Goal: Transaction & Acquisition: Purchase product/service

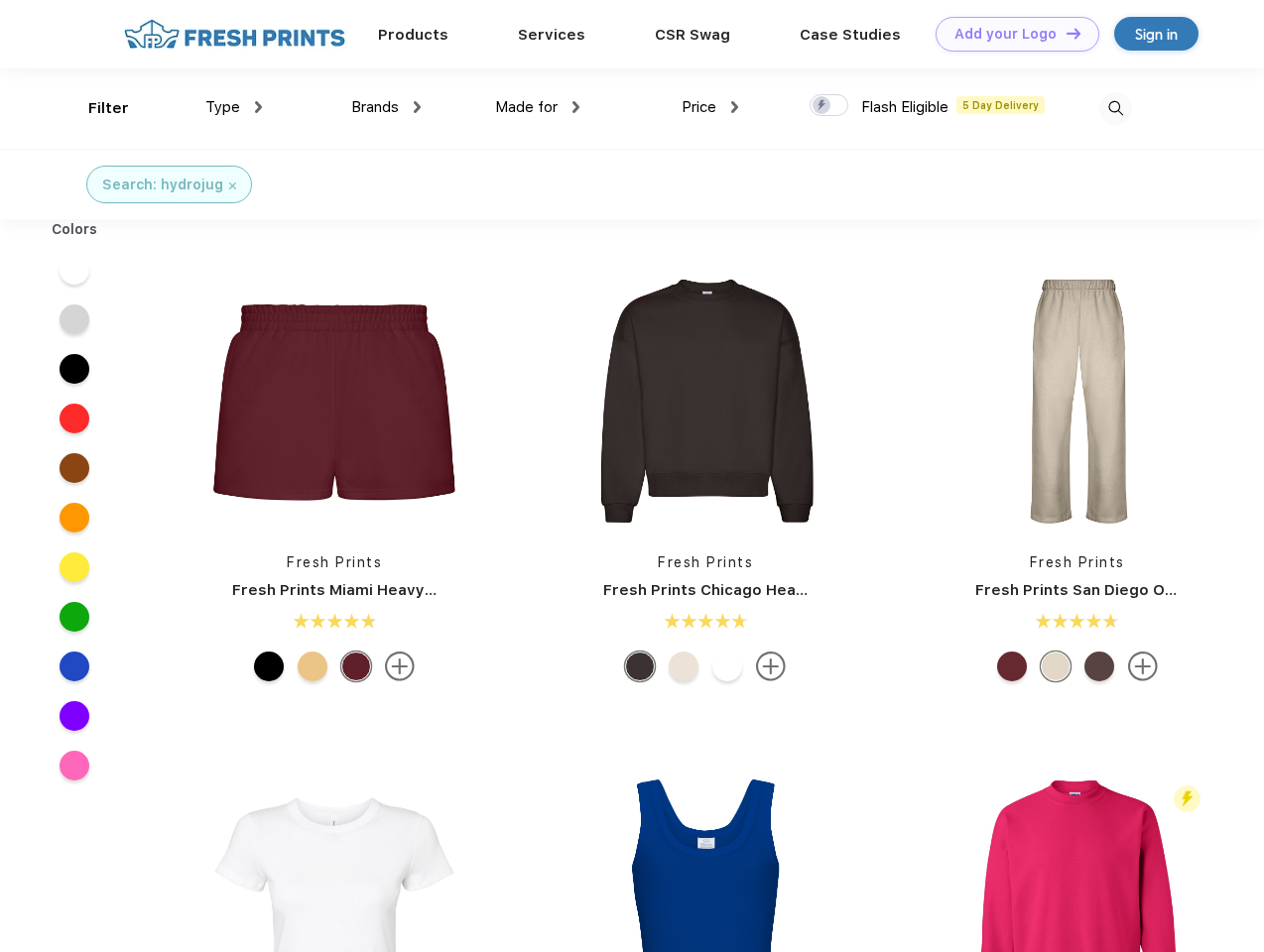
scroll to position [1, 0]
click at [1010, 34] on link "Add your Logo Design Tool" at bounding box center [1017, 34] width 164 height 35
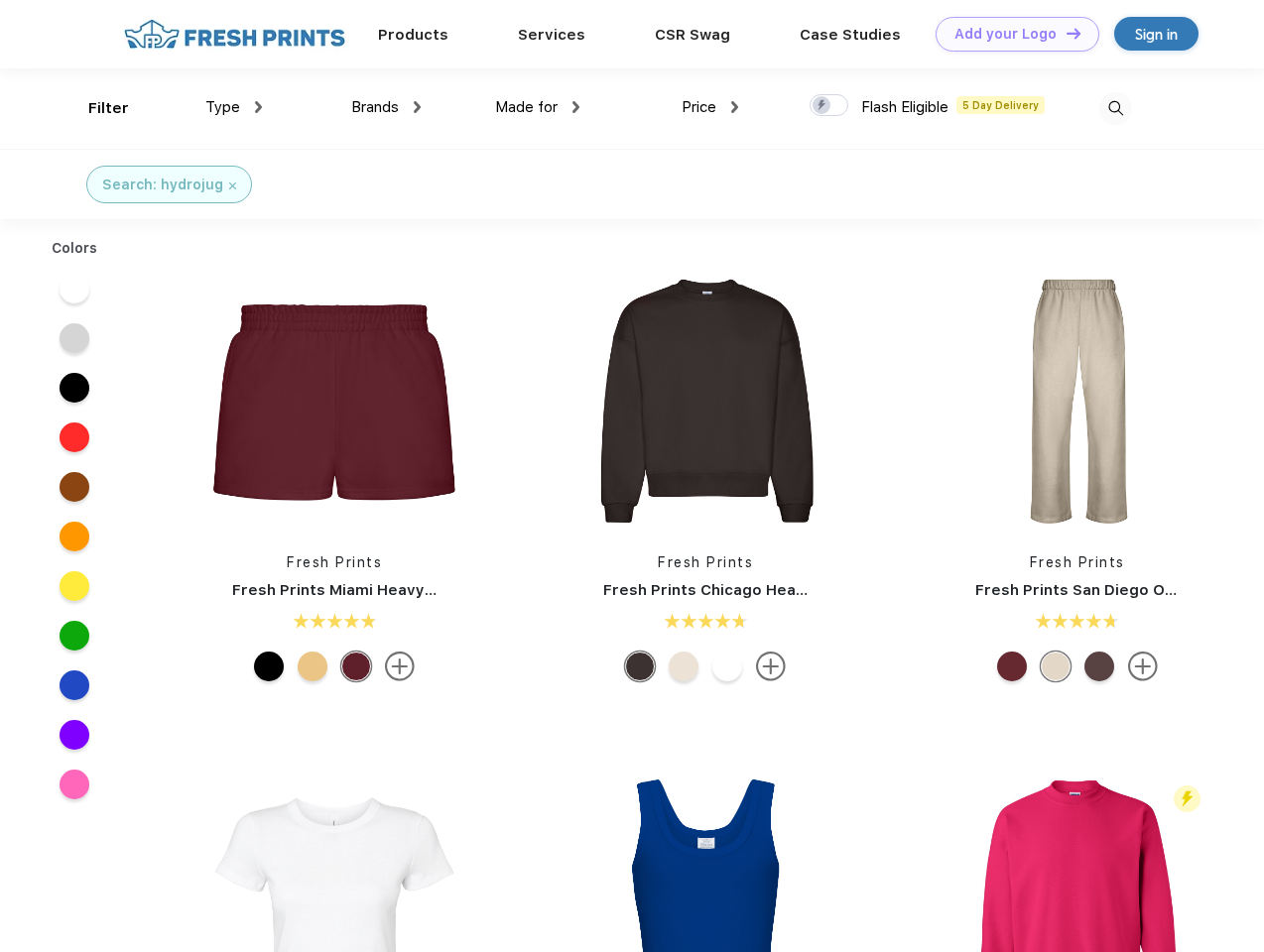
click at [0, 0] on div "Design Tool" at bounding box center [0, 0] width 0 height 0
click at [1064, 33] on link "Add your Logo Design Tool" at bounding box center [1017, 34] width 164 height 35
click at [95, 108] on div "Filter" at bounding box center [108, 108] width 41 height 23
click at [234, 107] on span "Type" at bounding box center [222, 107] width 35 height 18
click at [386, 107] on span "Brands" at bounding box center [375, 107] width 48 height 18
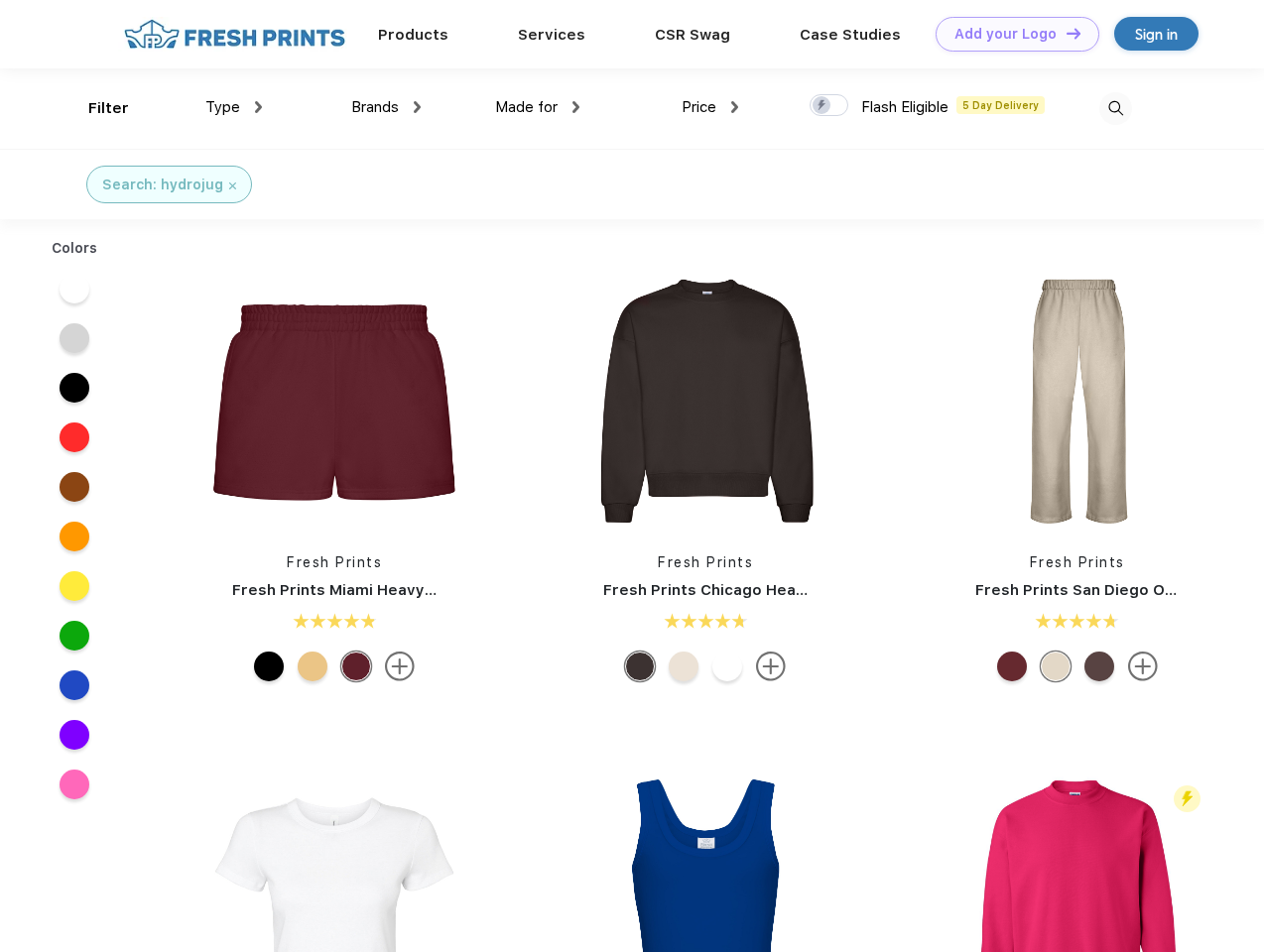
click at [538, 107] on span "Made for" at bounding box center [526, 107] width 63 height 18
click at [710, 107] on span "Price" at bounding box center [699, 107] width 35 height 18
click at [829, 106] on div at bounding box center [828, 105] width 39 height 22
click at [822, 106] on input "checkbox" at bounding box center [815, 99] width 13 height 13
click at [1115, 108] on img at bounding box center [1115, 108] width 33 height 33
